Goal: Information Seeking & Learning: Check status

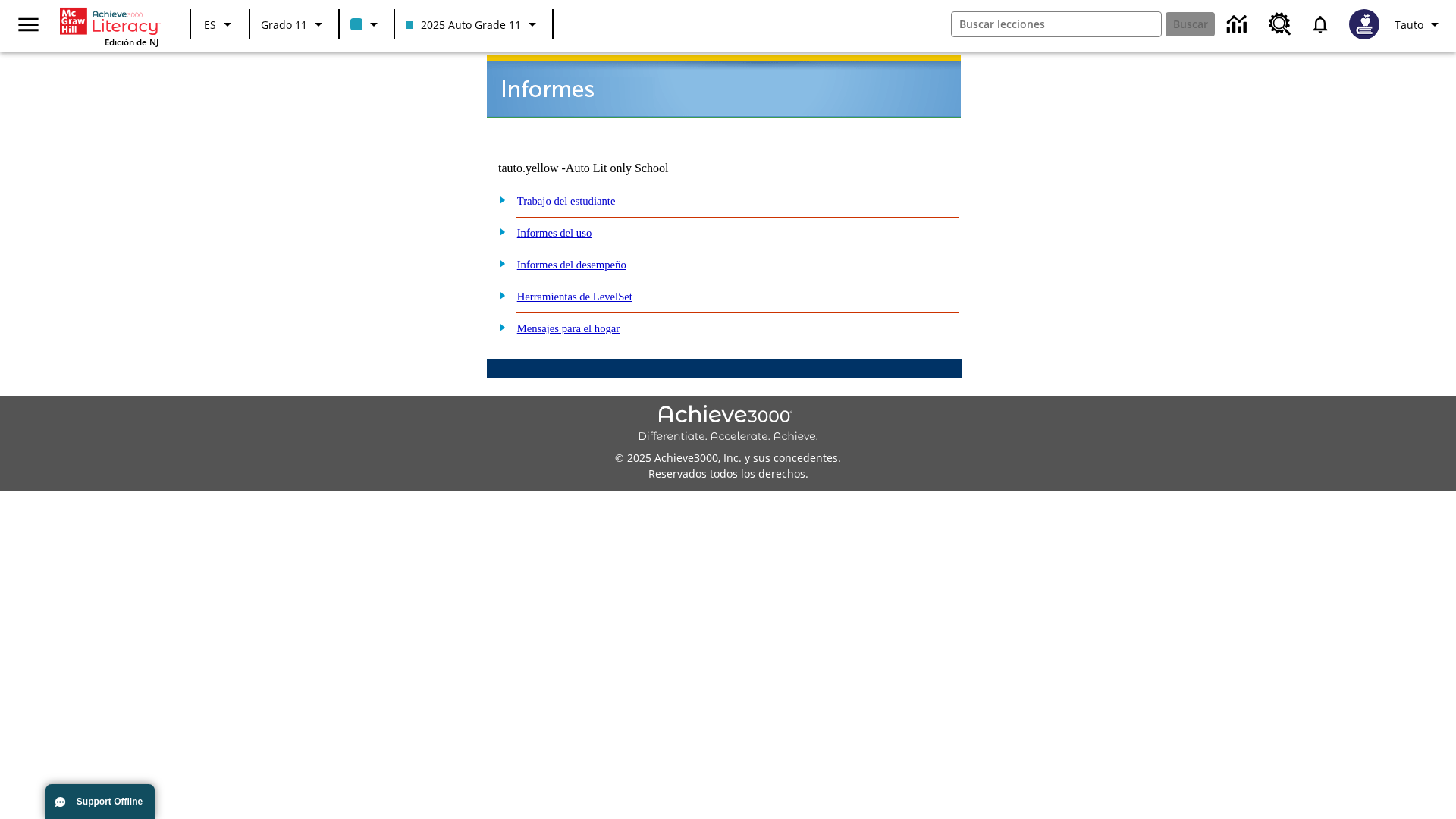
click at [567, 227] on link "Informes del uso" at bounding box center [554, 233] width 75 height 12
click at [0, 0] on link "¿Cuáles de mis estudiantes están usando el programa?" at bounding box center [0, 0] width 0 height 0
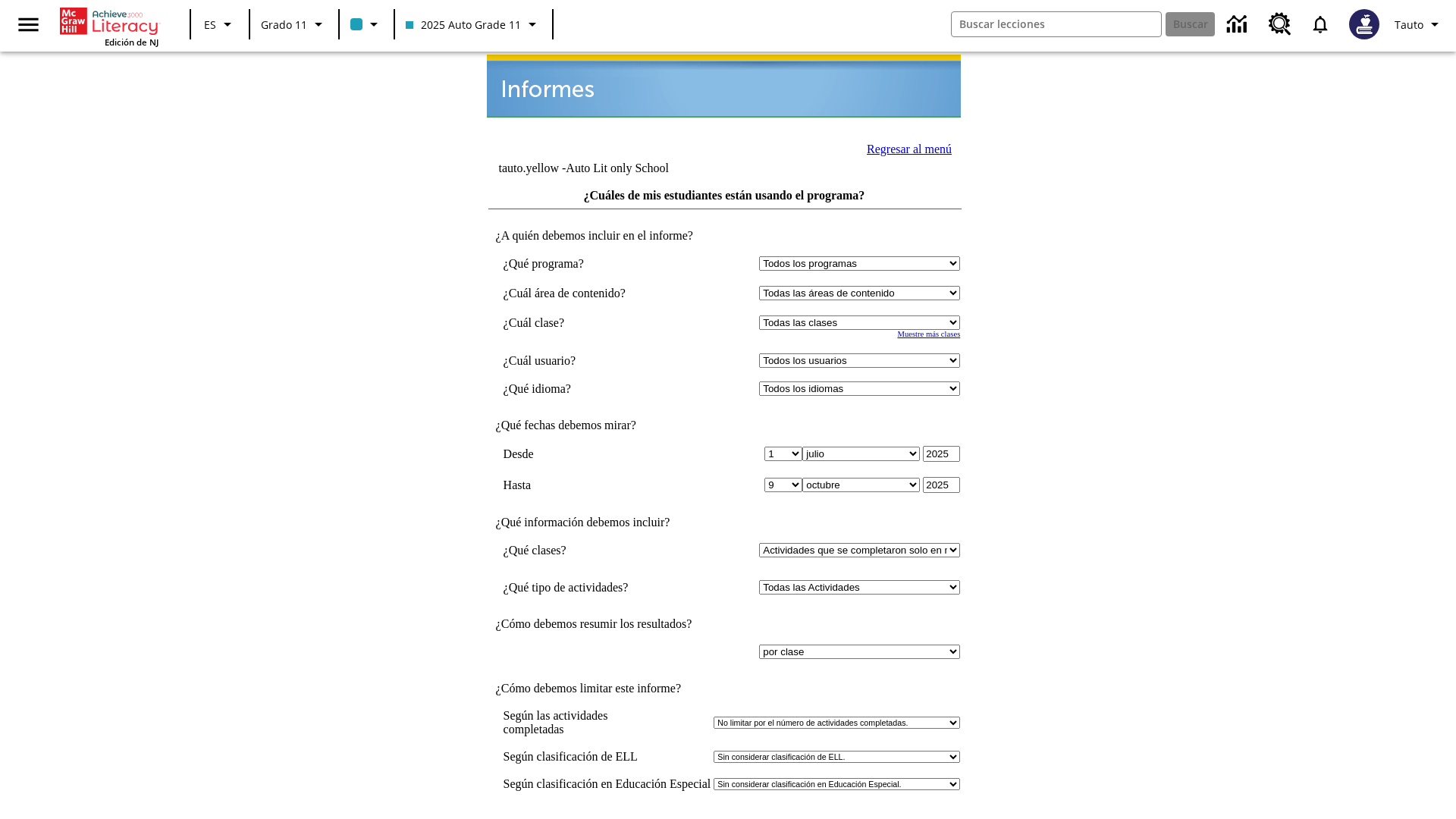
select select "11133141"
click at [864, 353] on select "Todos los usuarios Puma, Sautoen Puma, Sautoes Puma, Sautoss Twoclasses, Sautoe…" at bounding box center [860, 360] width 201 height 14
select select "21437114"
click at [725, 818] on input "Ver Informe" at bounding box center [724, 834] width 70 height 17
click at [905, 147] on link "Regresar al menú" at bounding box center [909, 149] width 85 height 13
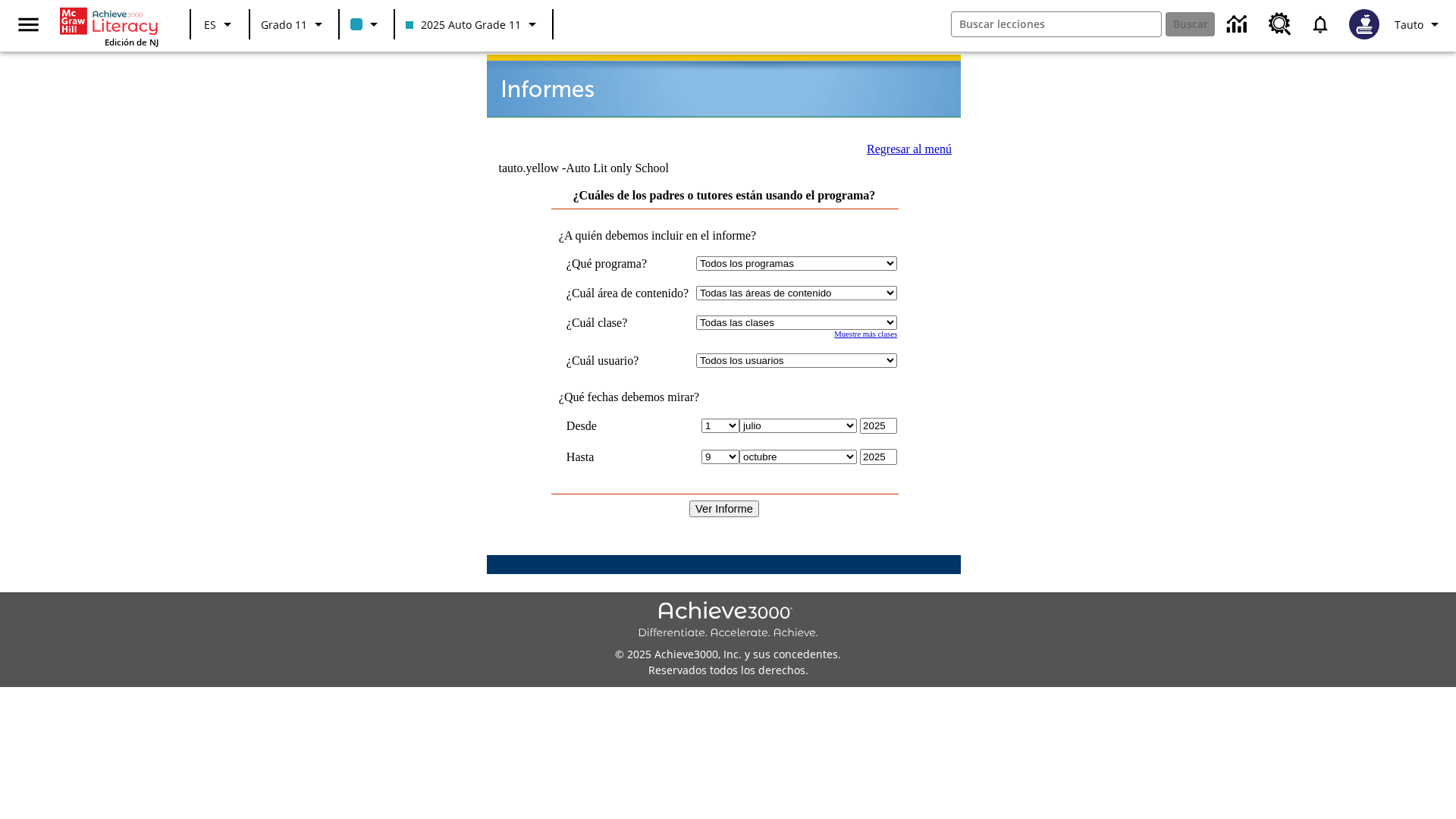
select select "11133141"
click at [811, 353] on select "Todos los usuarios Puma, Sautoen Puma, Sautoes Puma, Sautoss Twoclasses, Sautoe…" at bounding box center [797, 360] width 201 height 14
select select "21437114"
click at [725, 500] on input "Ver Informe" at bounding box center [724, 508] width 70 height 17
click at [903, 147] on link "Regresar al menú" at bounding box center [909, 149] width 85 height 13
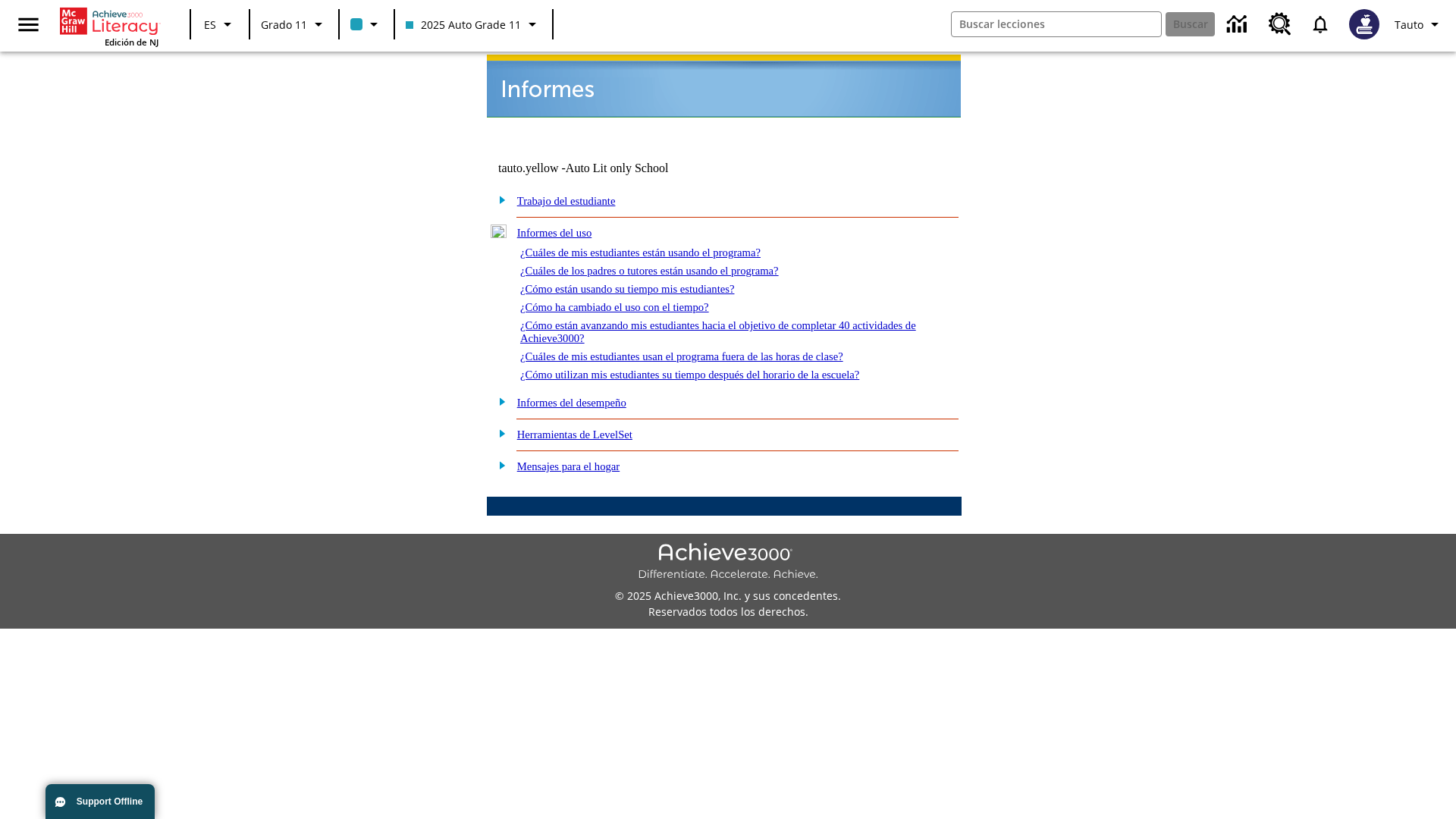
click at [645, 282] on link "¿Cómo están usando su tiempo mis estudiantes?" at bounding box center [627, 289] width 215 height 12
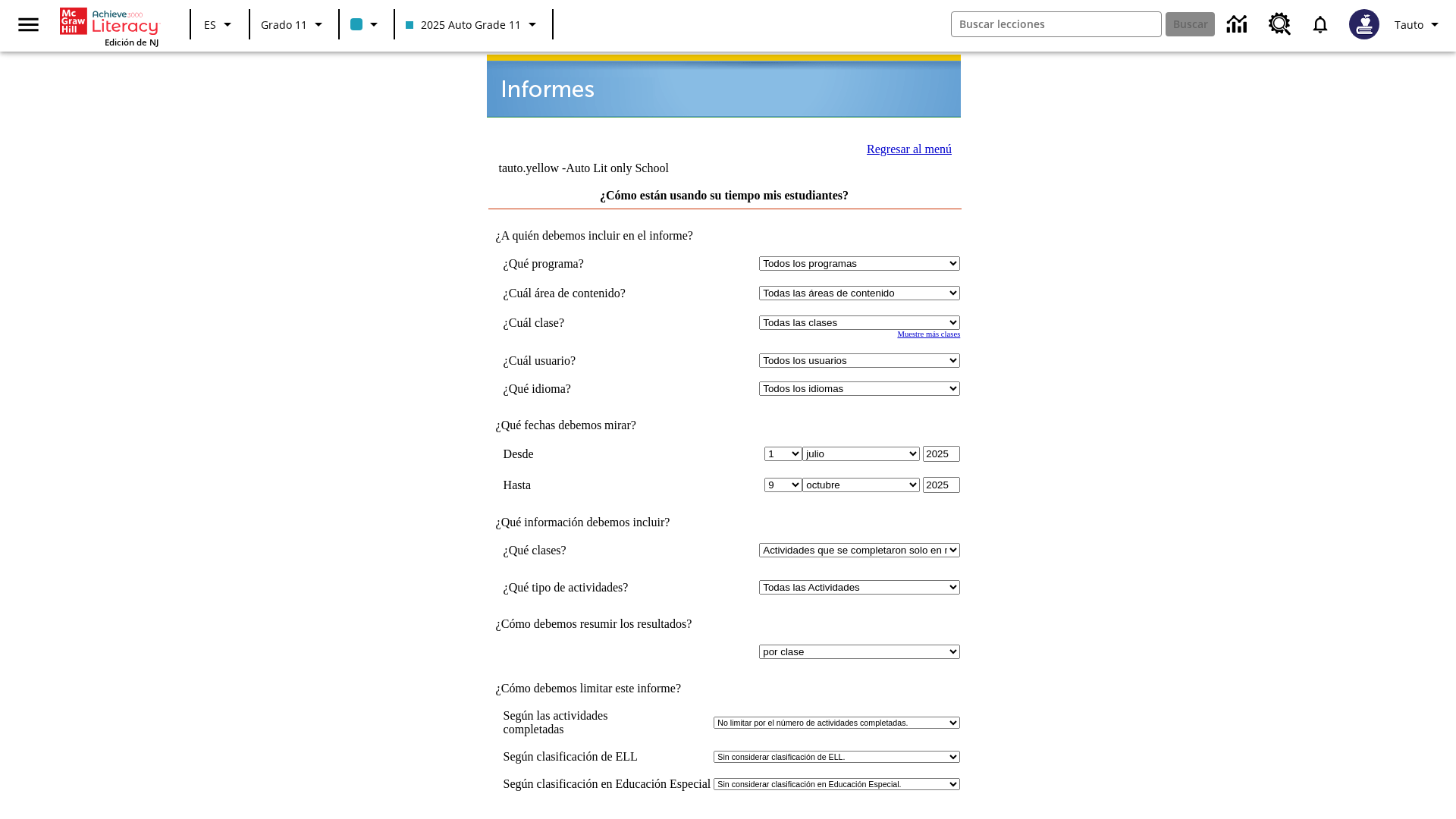
click at [864, 315] on select "Seleccionar una clase: Todas las clases 2025 Auto Grade 11 205 Auto Grade 11 Sa…" at bounding box center [860, 322] width 201 height 14
select select "11133141"
click at [864, 353] on select "Todos los usuarios Puma, Sautoen Puma, Sautoes Puma, Sautoss Twoclasses, Sautoe…" at bounding box center [860, 360] width 201 height 14
select select "21437114"
click at [725, 818] on input "Ver Informe" at bounding box center [724, 834] width 70 height 17
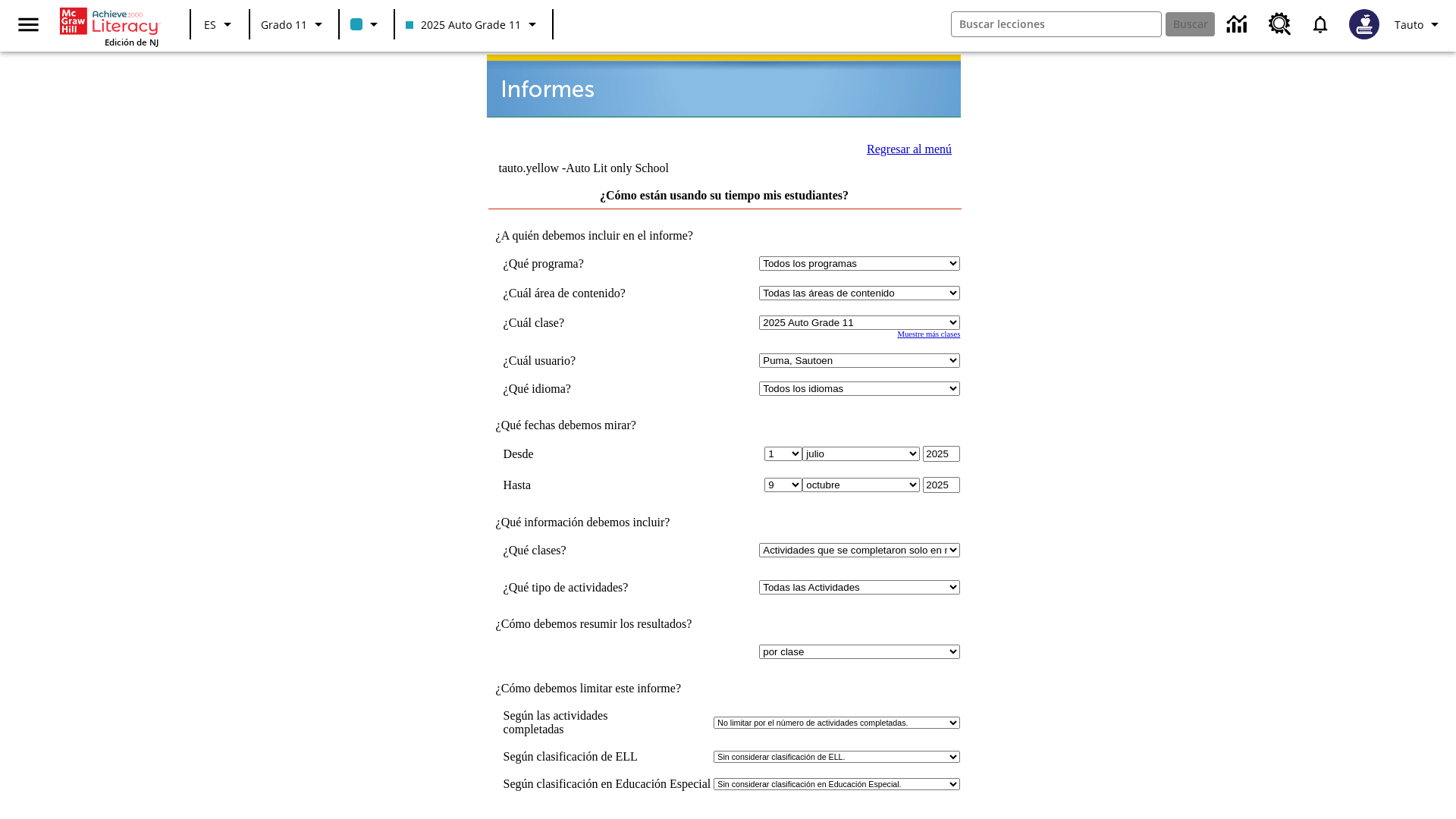
click at [905, 147] on link "Regresar al menú" at bounding box center [909, 149] width 85 height 13
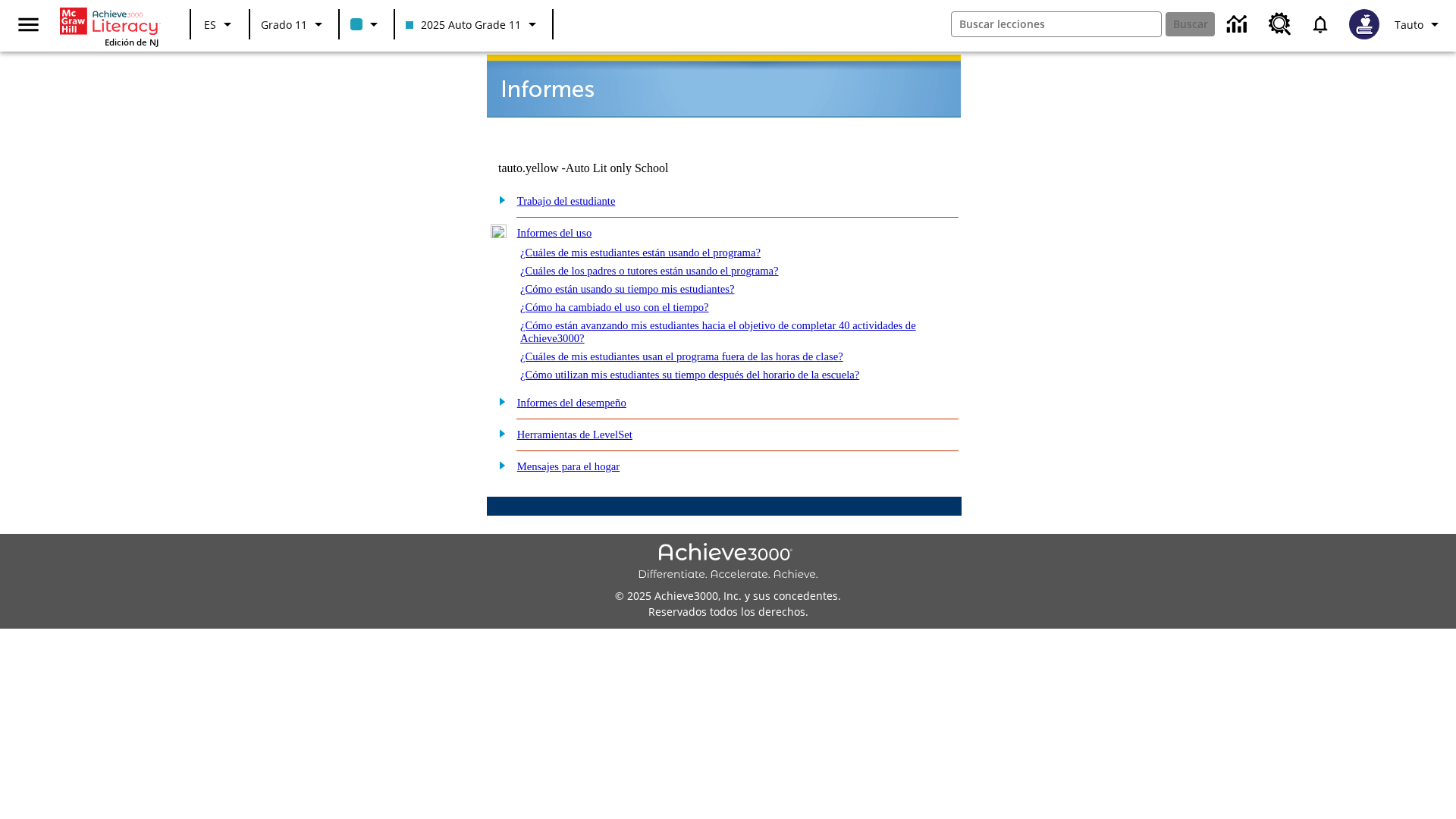
click at [628, 301] on link "¿Cómo ha cambiado el uso con el tiempo?" at bounding box center [615, 307] width 189 height 12
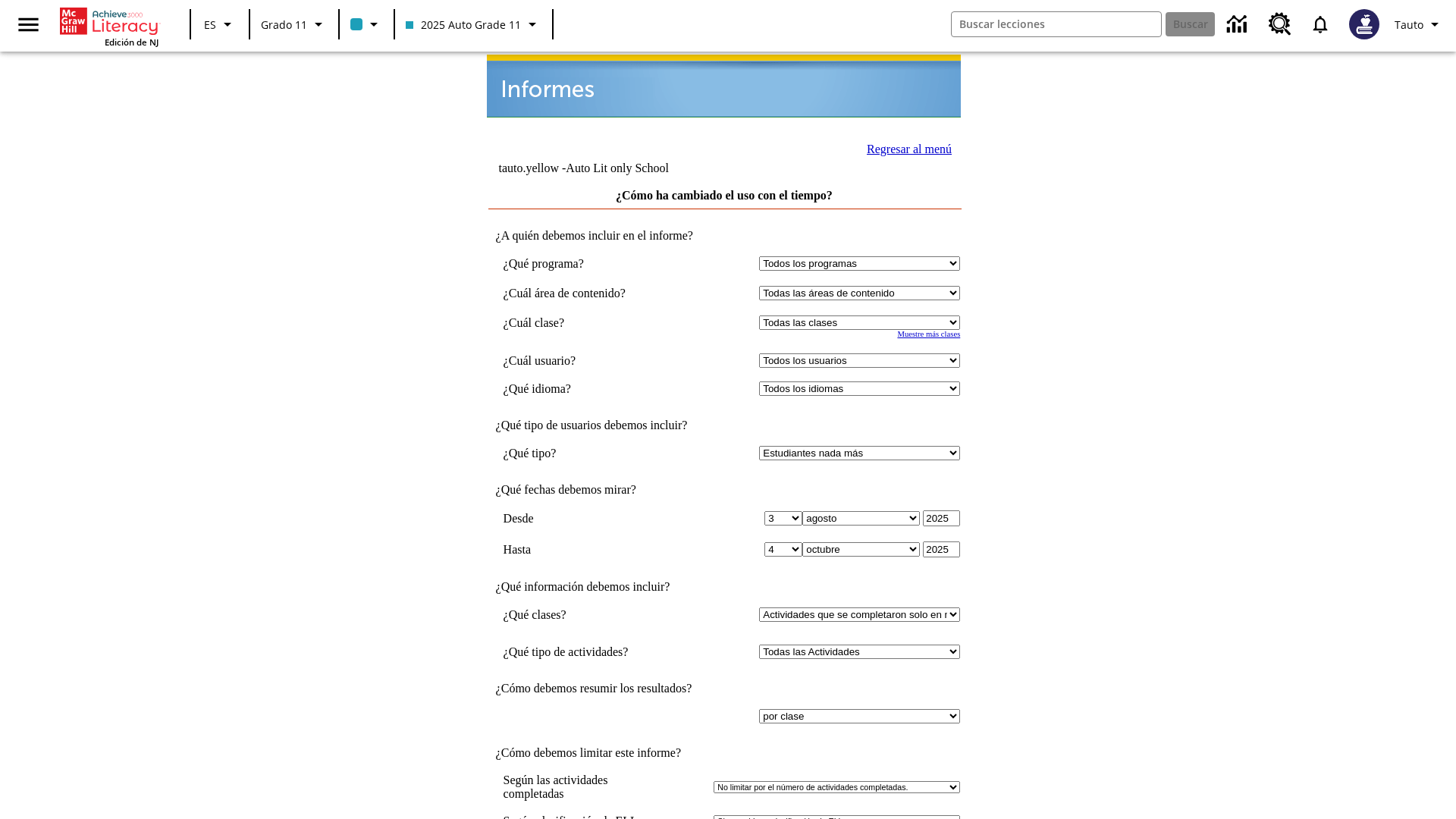
click at [864, 315] on select "Seleccionar una clase: Todas las clases 2025 Auto Grade 11 205 Auto Grade 11 Sa…" at bounding box center [860, 322] width 201 height 14
select select "11133141"
click at [864, 353] on select "Todos los usuarios Puma, Sautoen Puma, Sautoes Puma, Sautoss Twoclasses, Sautoe…" at bounding box center [860, 360] width 201 height 14
select select "21437114"
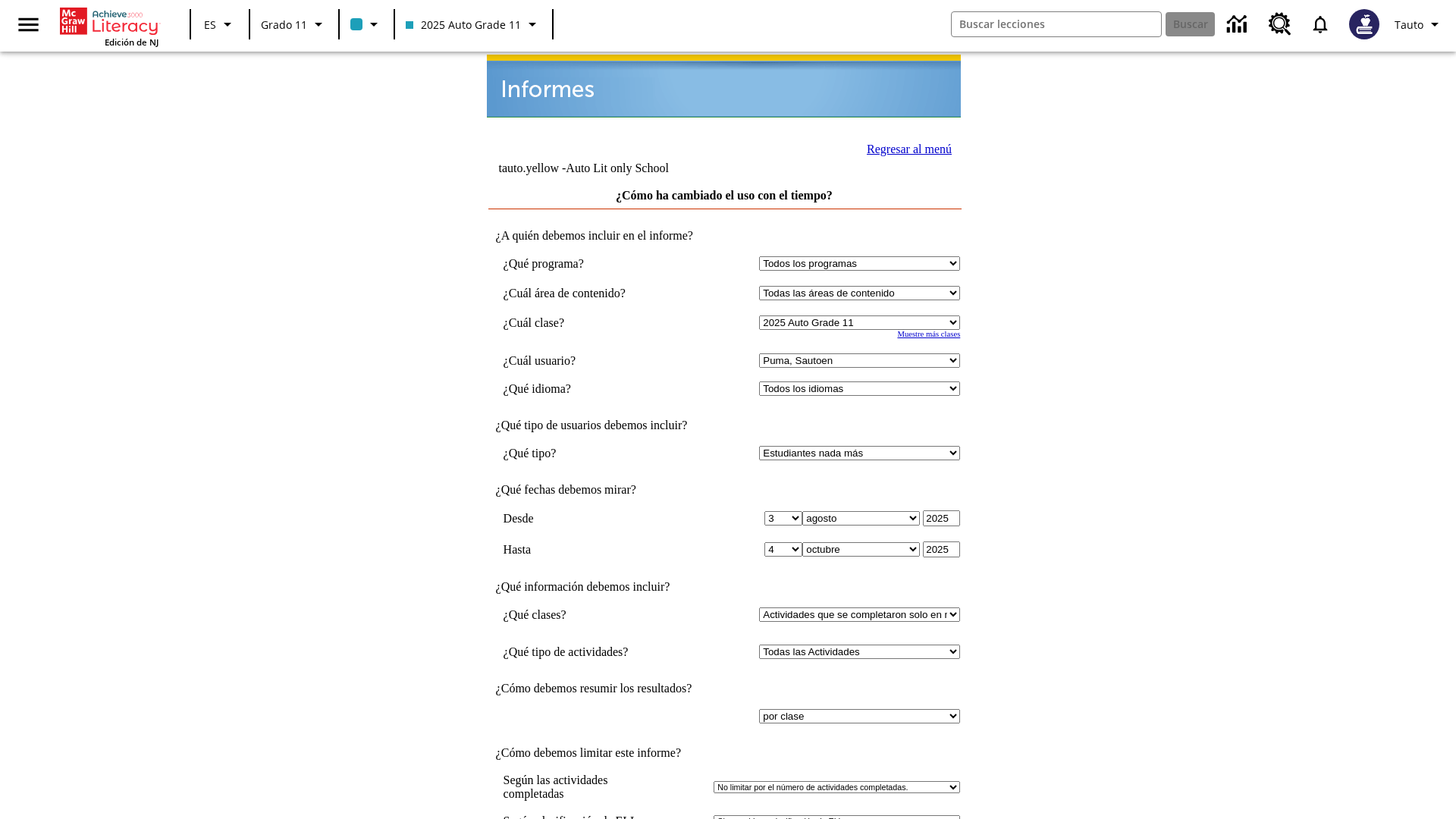
click at [905, 147] on link "Regresar al menú" at bounding box center [909, 149] width 85 height 13
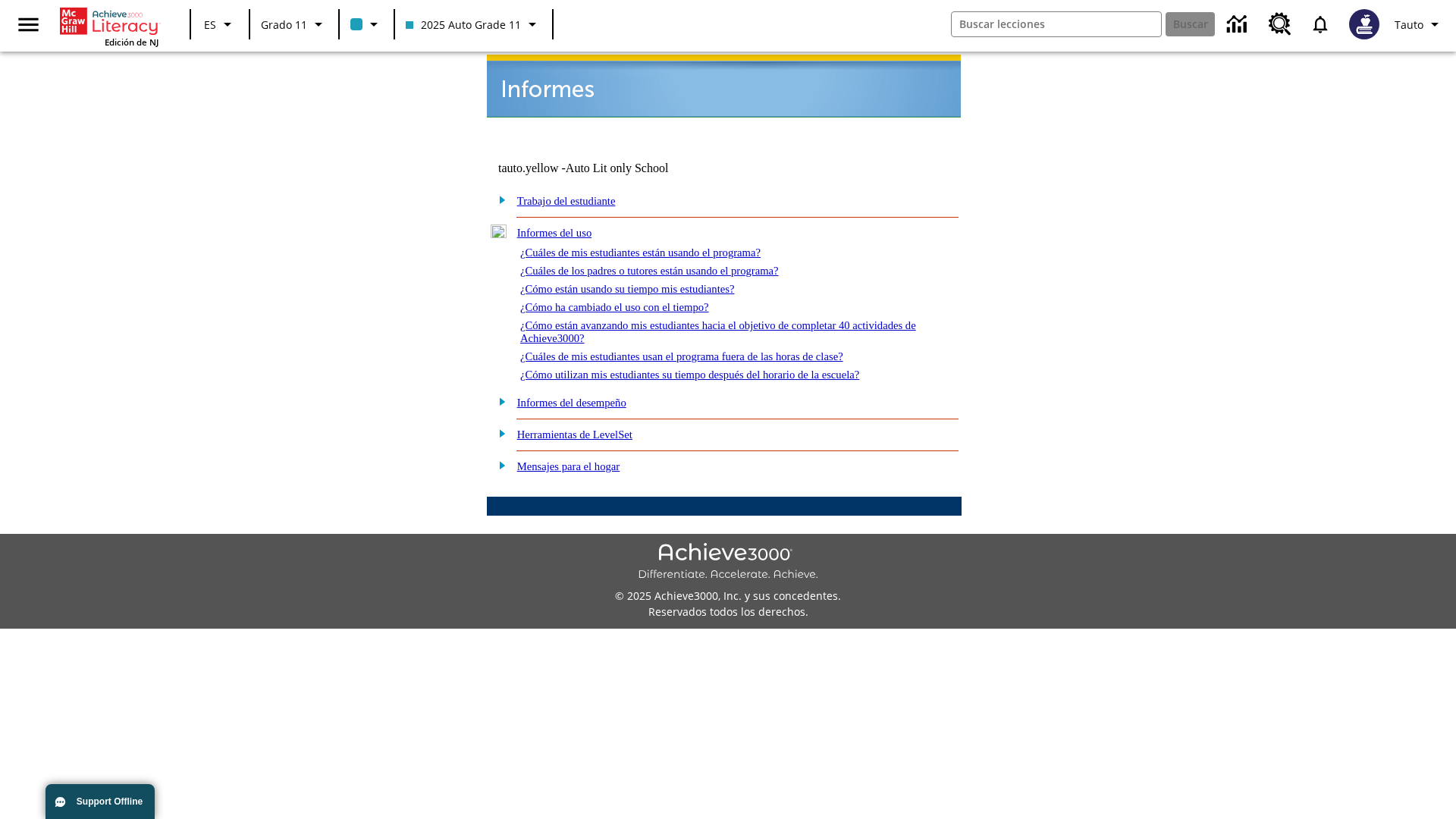
click at [712, 319] on link "¿Cómo están avanzando mis estudiantes hacia el objetivo de completar 40 activid…" at bounding box center [718, 332] width 396 height 25
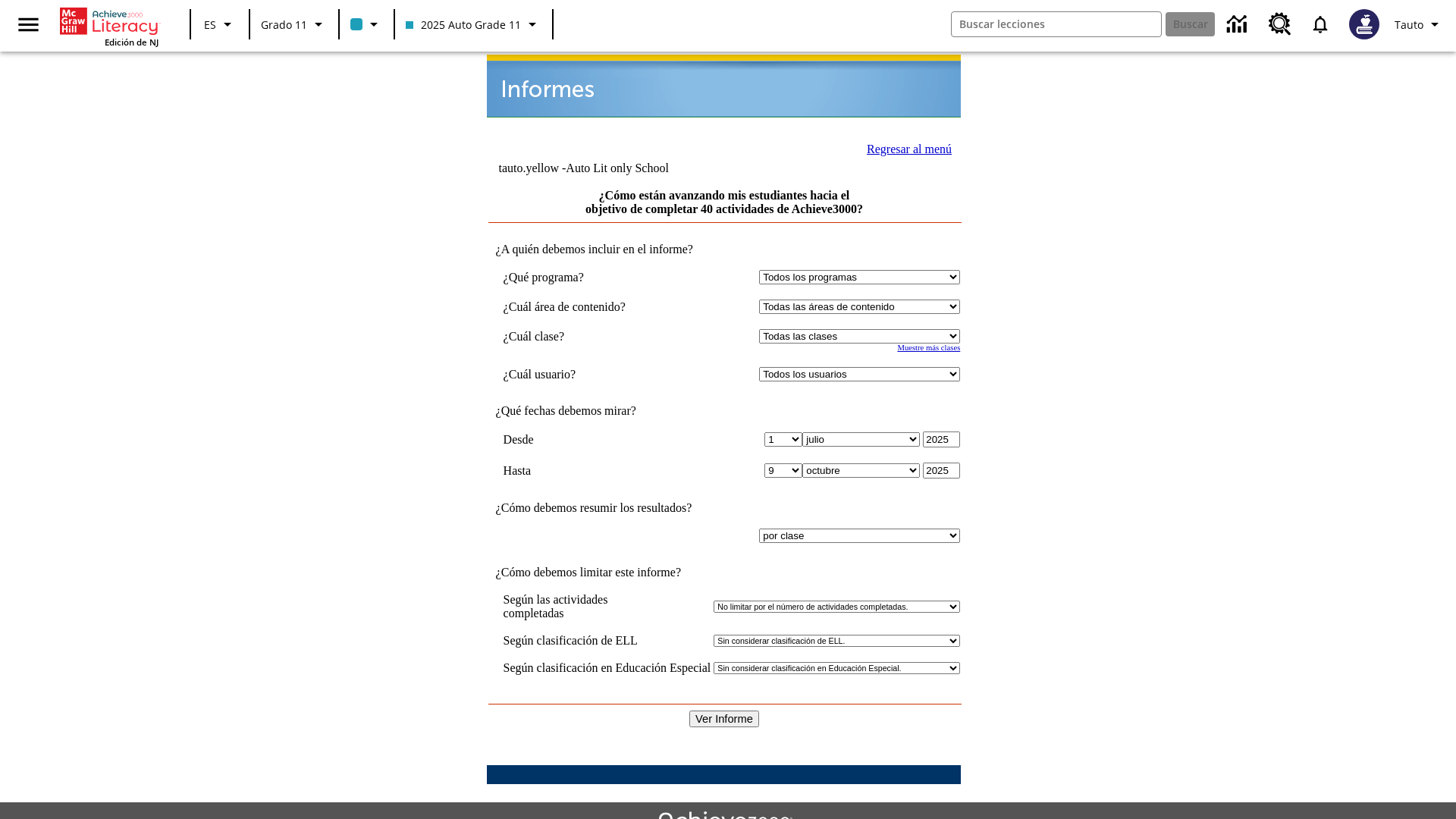
click at [864, 329] on select "Seleccionar una clase: Todas las clases 2025 Auto Grade 11 205 Auto Grade 11 Sa…" at bounding box center [860, 336] width 201 height 14
select select "11133141"
click at [864, 367] on select "Todos los usuarios Puma, Sautoen Puma, Sautoes Puma, Sautoss Twoclasses, Sautoe…" at bounding box center [860, 374] width 201 height 14
select select "21437114"
click at [725, 710] on input "Ver Informe" at bounding box center [724, 718] width 70 height 17
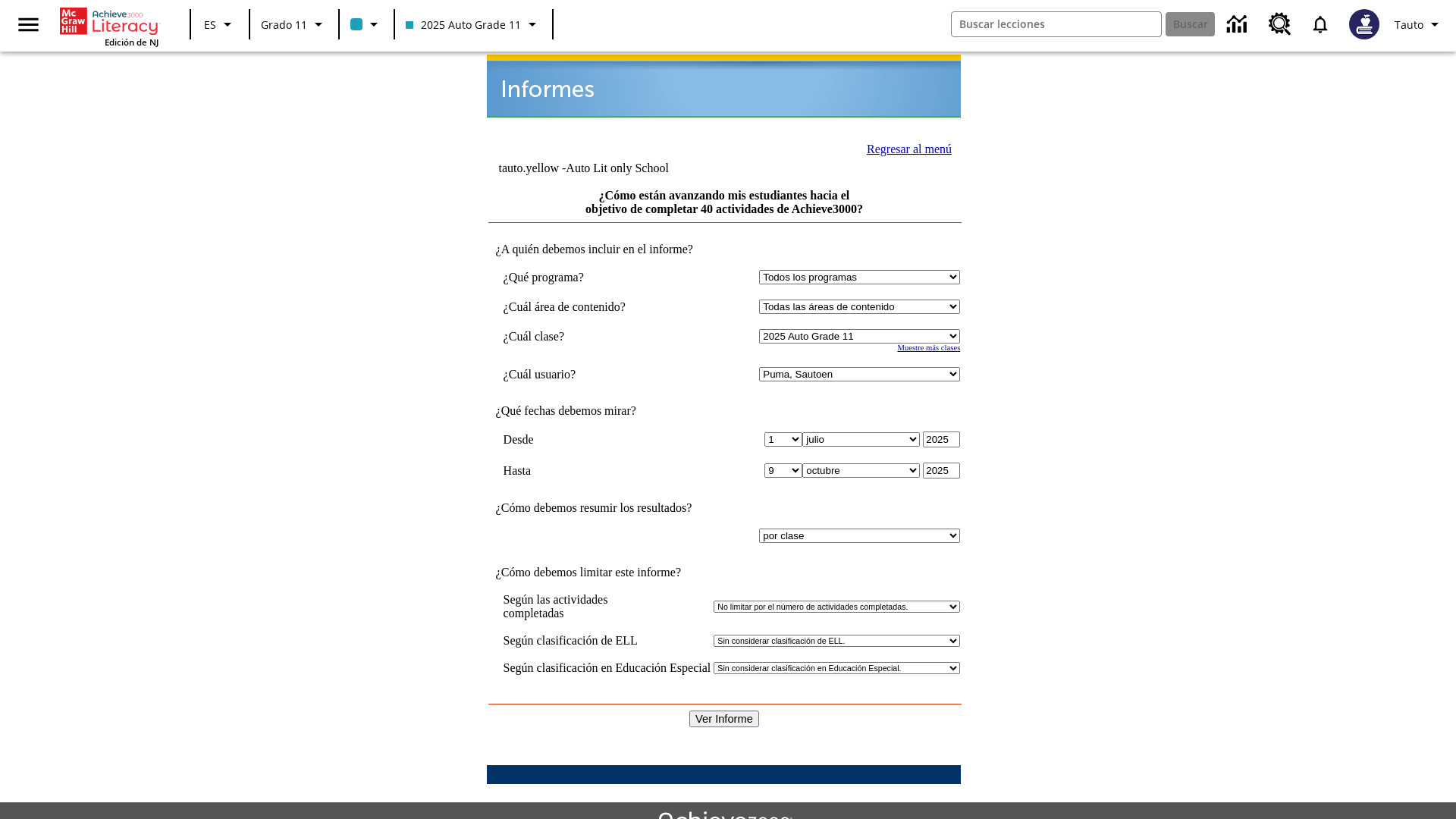
click at [905, 147] on link "Regresar al menú" at bounding box center [909, 149] width 85 height 13
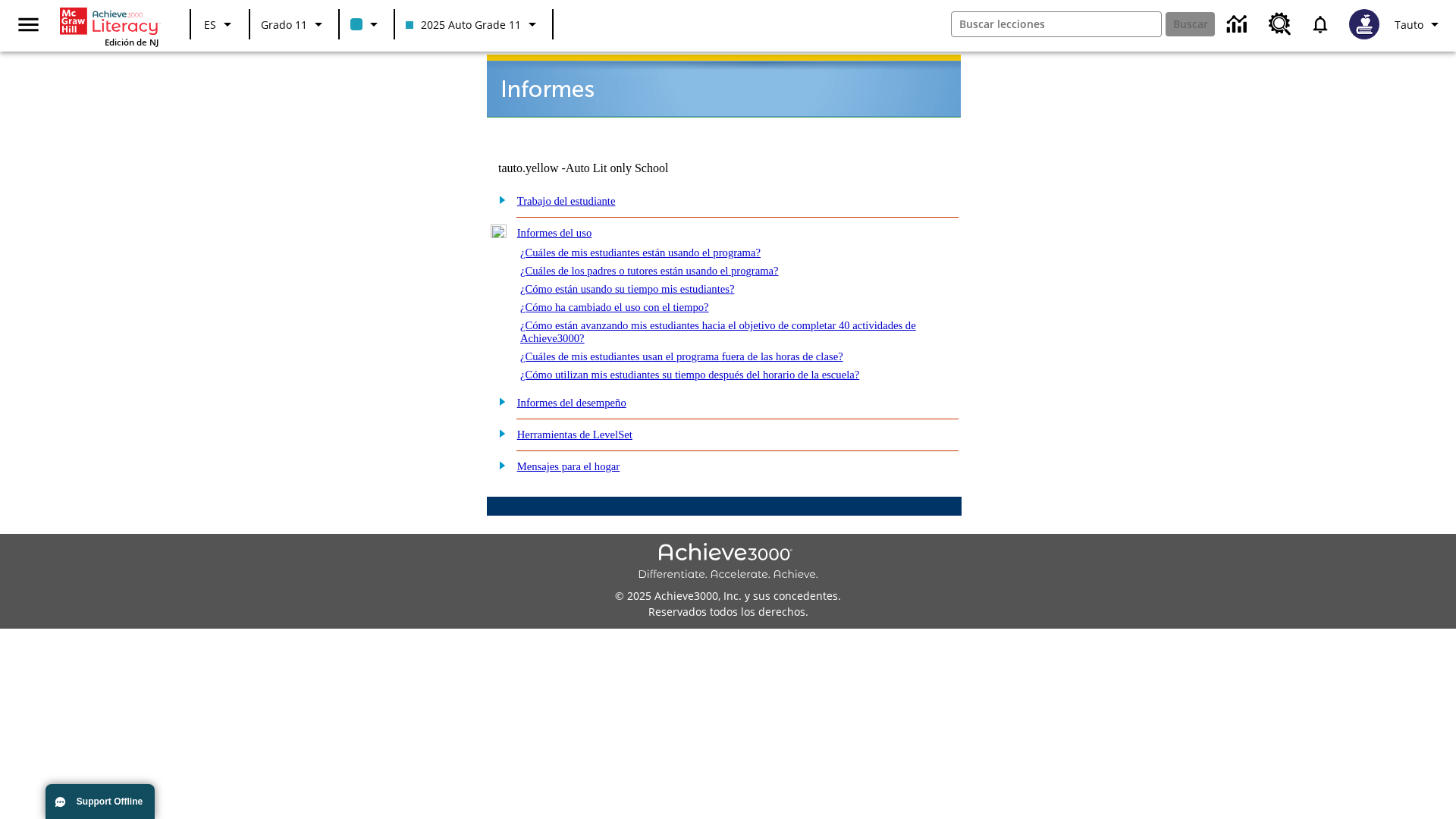
click at [709, 350] on link "¿Cuáles de mis estudiantes usan el programa fuera de las horas de clase?" at bounding box center [682, 357] width 323 height 12
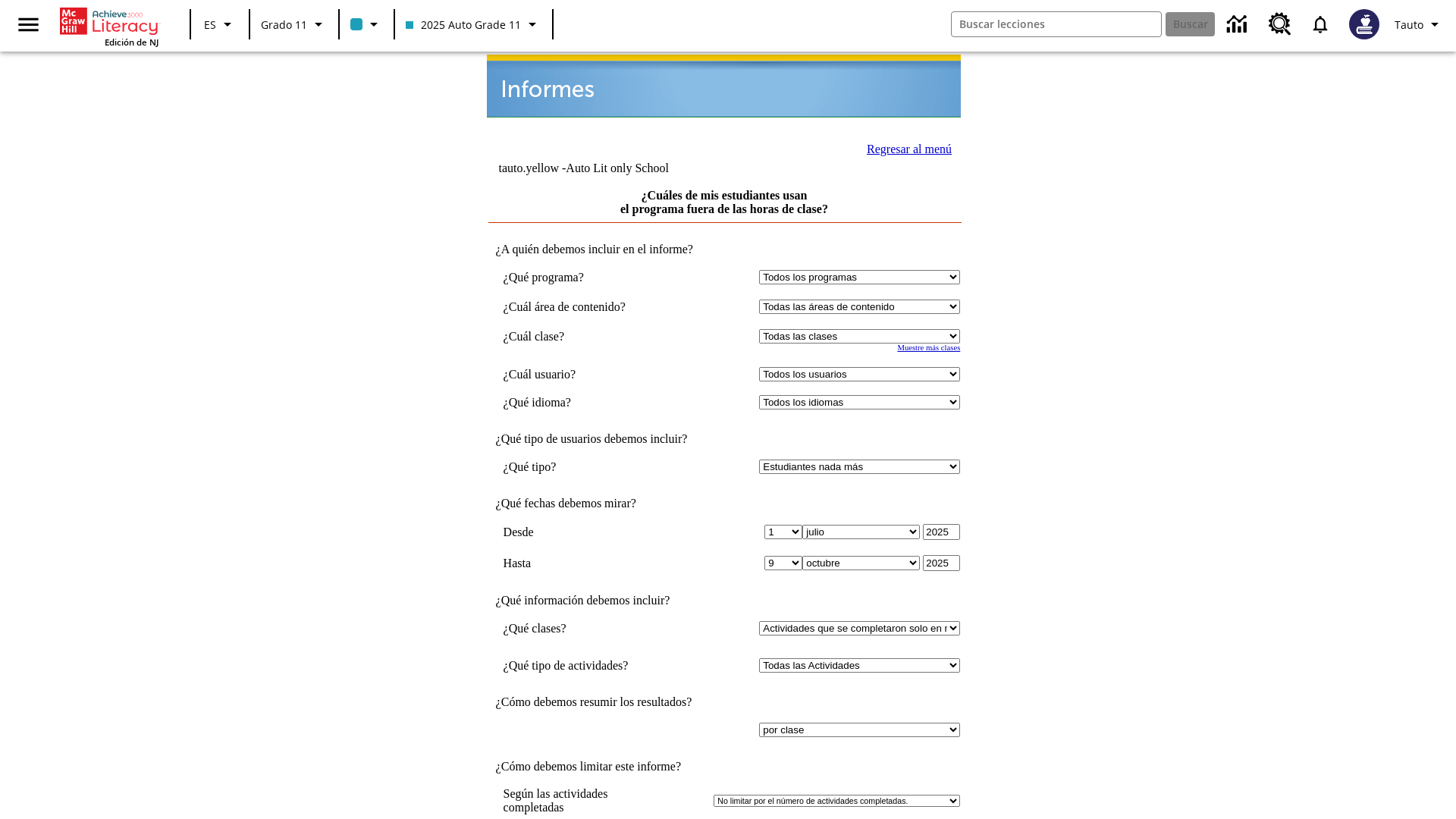
click at [864, 329] on select "Seleccionar una clase: Todas las clases 2025 Auto Grade 11 205 Auto Grade 11 Sa…" at bounding box center [860, 336] width 201 height 14
select select "11133141"
click at [864, 367] on select "Todos los usuarios Puma, Sautoen Puma, Sautoes Puma, Sautoss Twoclasses, Sautoe…" at bounding box center [860, 374] width 201 height 14
select select "21437114"
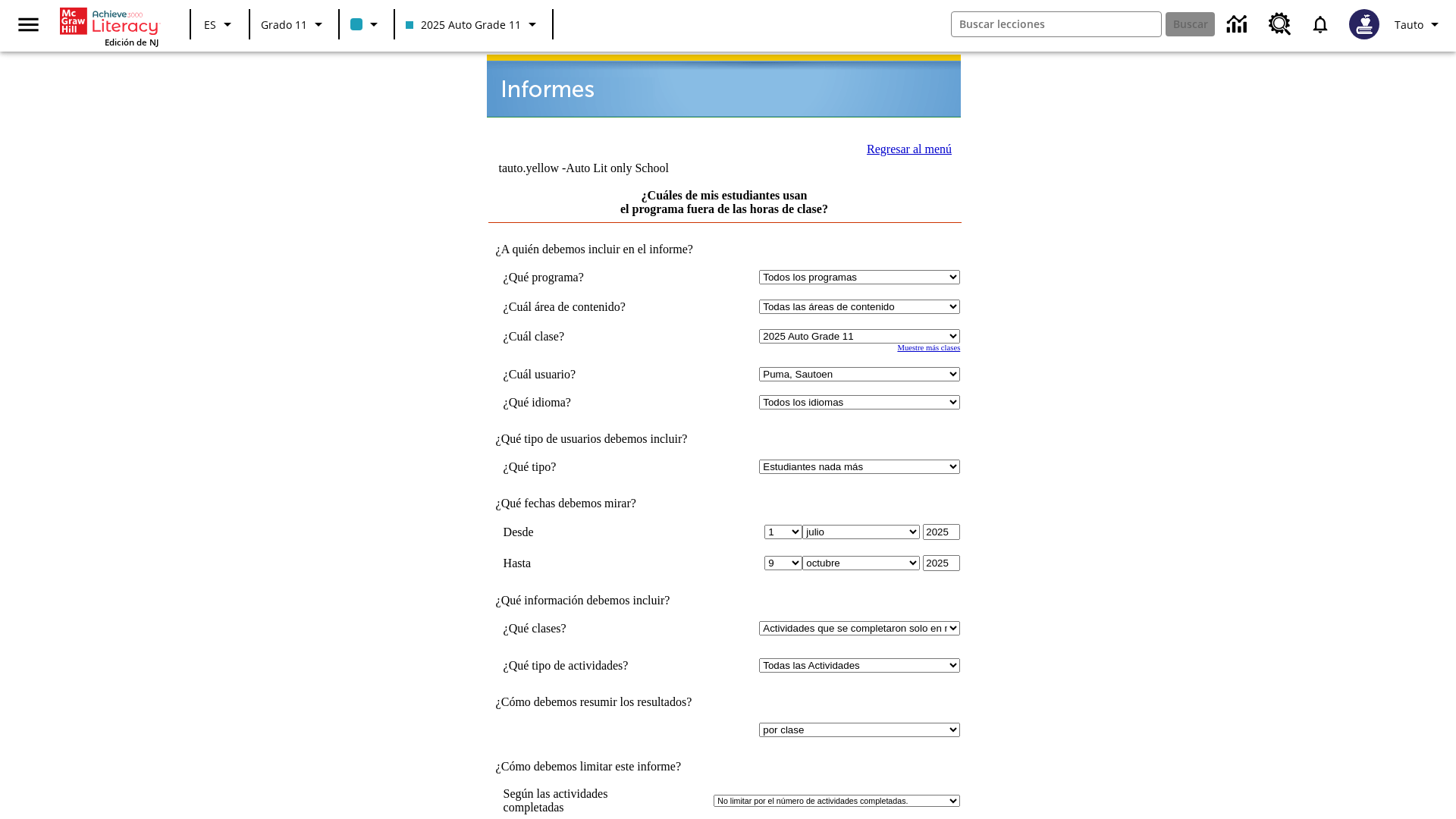
scroll to position [11, 0]
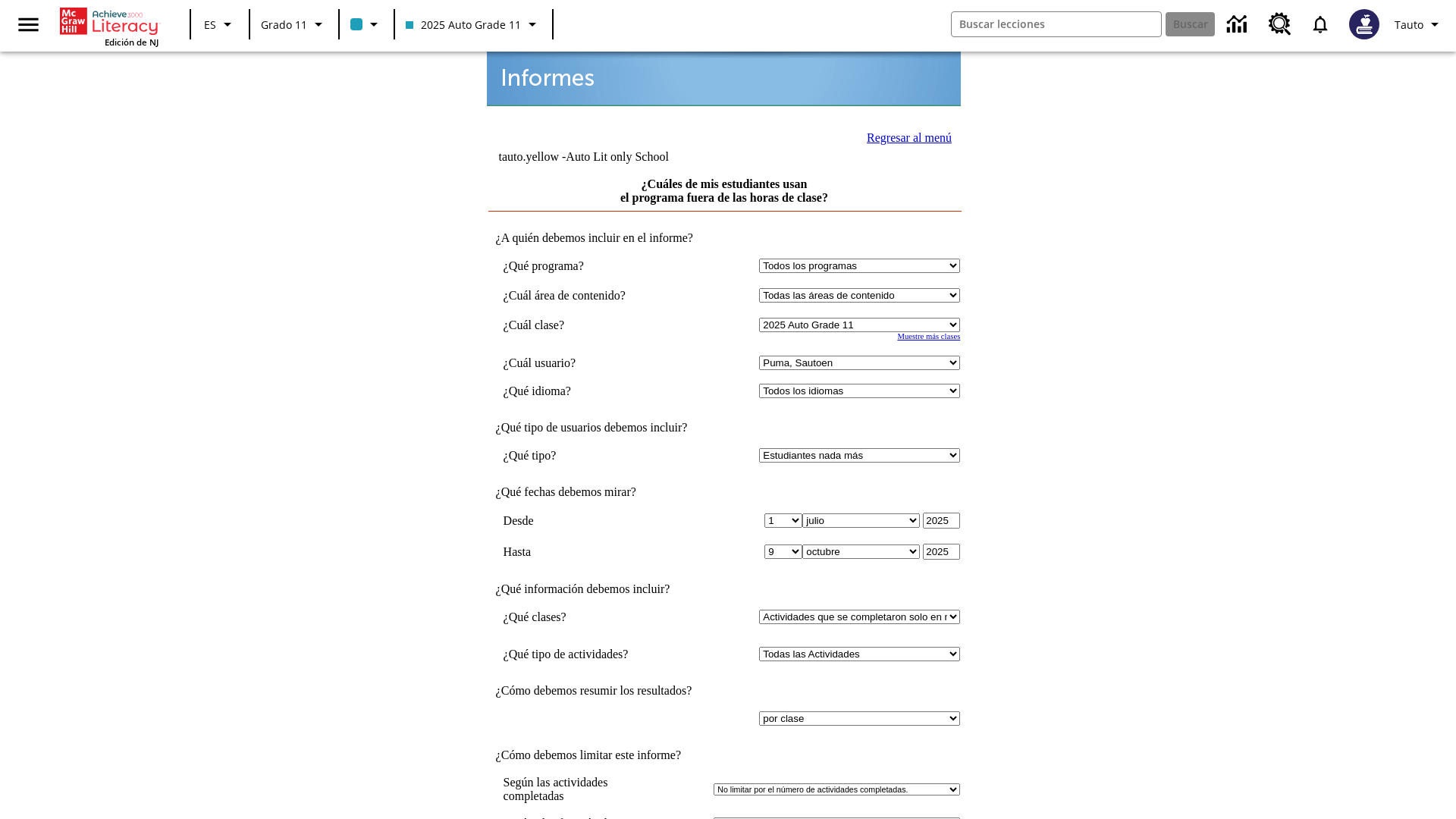
click at [905, 136] on link "Regresar al menú" at bounding box center [909, 138] width 85 height 13
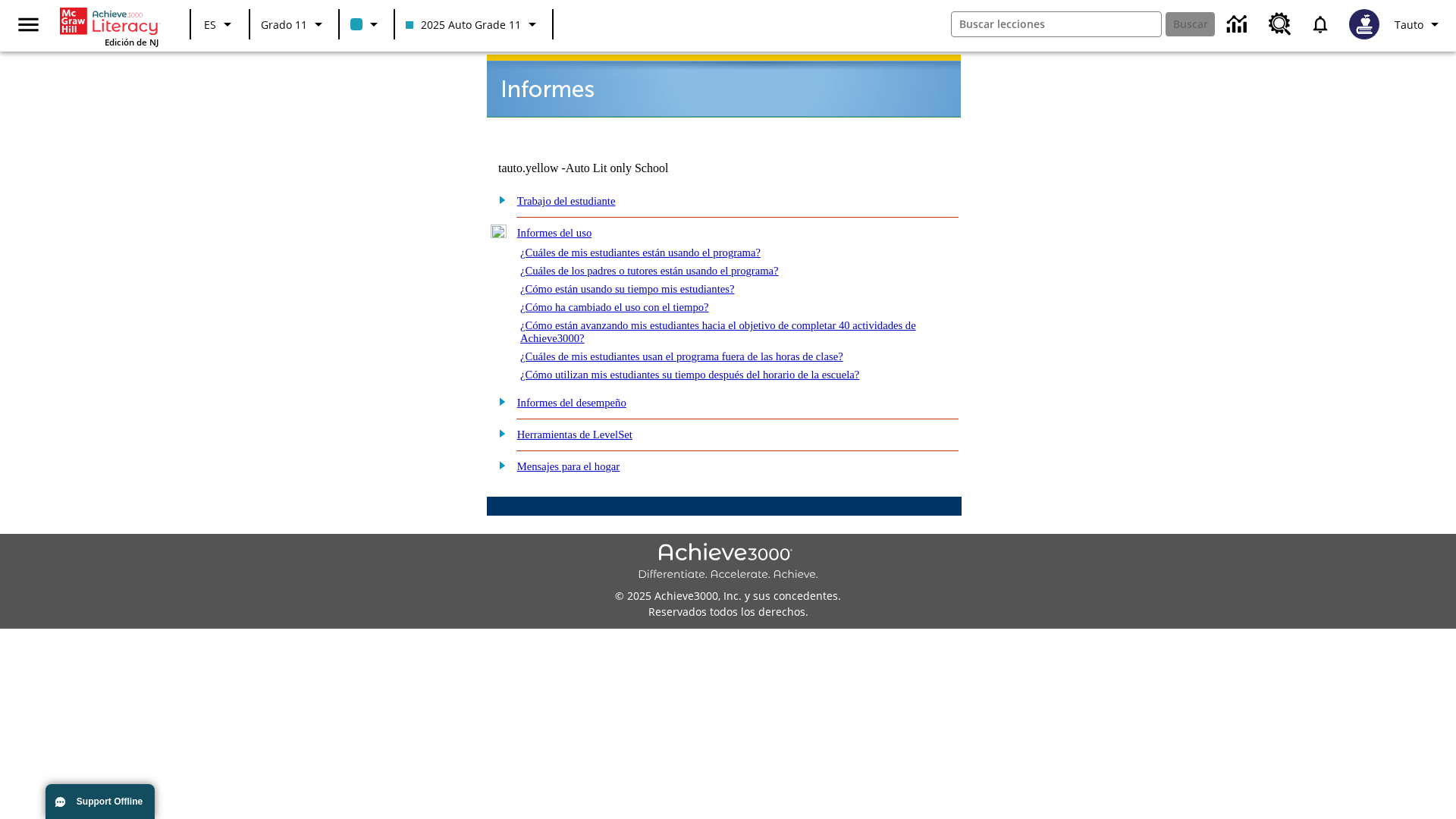
click at [716, 369] on link "¿Cómo utilizan mis estudiantes su tiempo después del horario de la escuela?" at bounding box center [690, 375] width 339 height 12
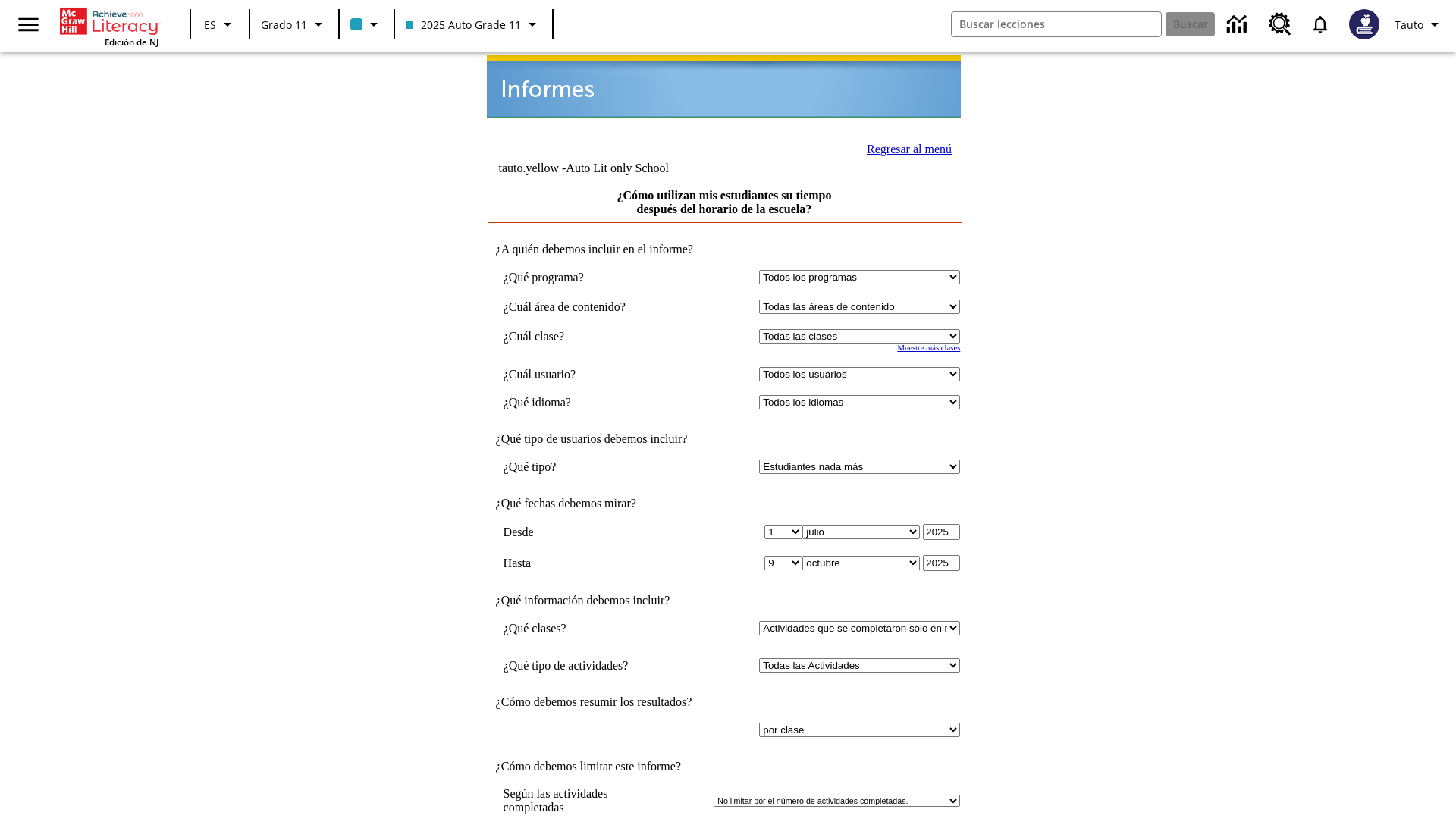
click at [864, 329] on select "Seleccionar una clase: Todas las clases 2025 Auto Grade 11 205 Auto Grade 11 Sa…" at bounding box center [860, 336] width 201 height 14
select select "11133141"
select select "21437114"
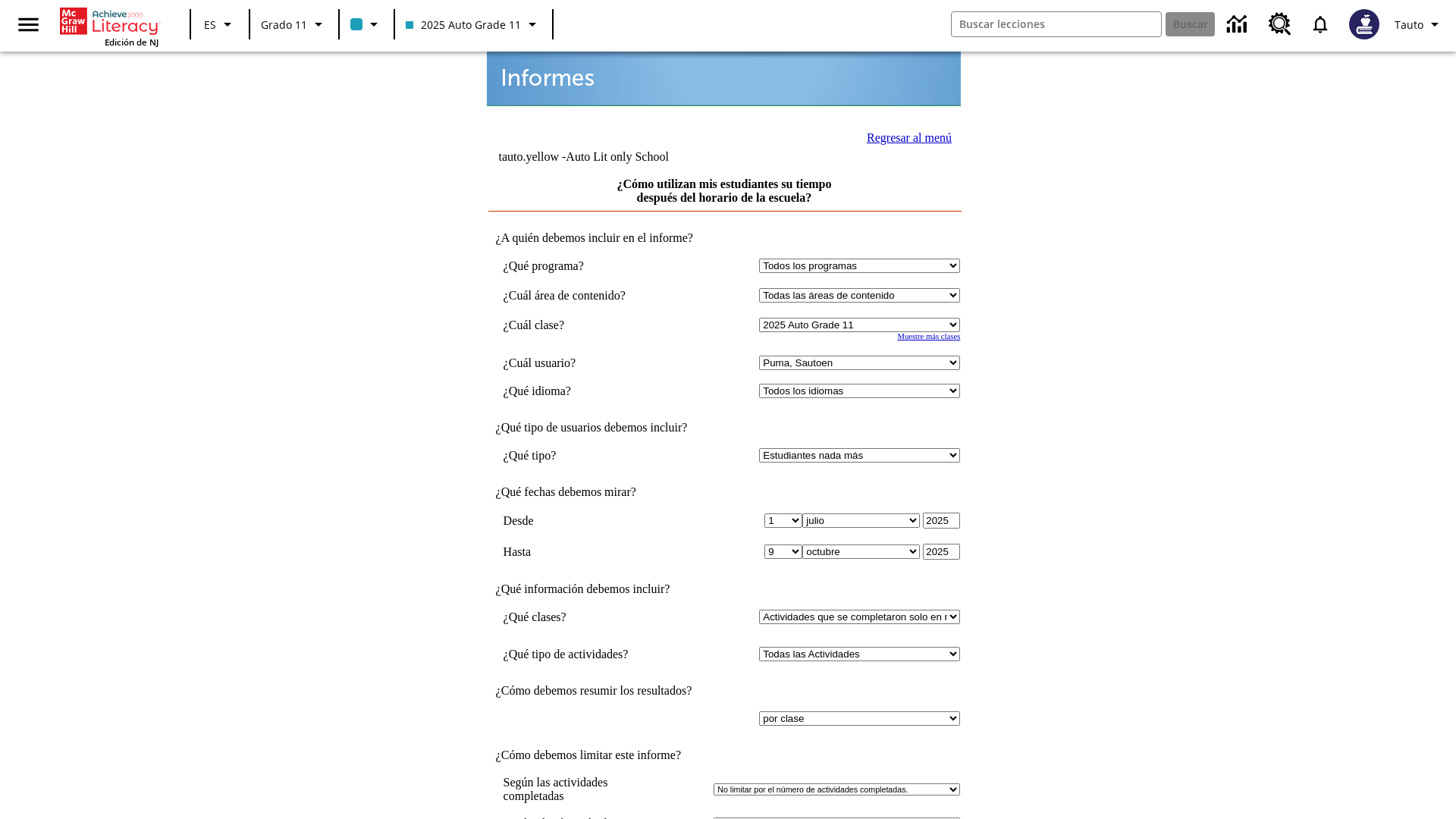
click at [905, 136] on link "Regresar al menú" at bounding box center [909, 138] width 85 height 13
